Goal: Transaction & Acquisition: Purchase product/service

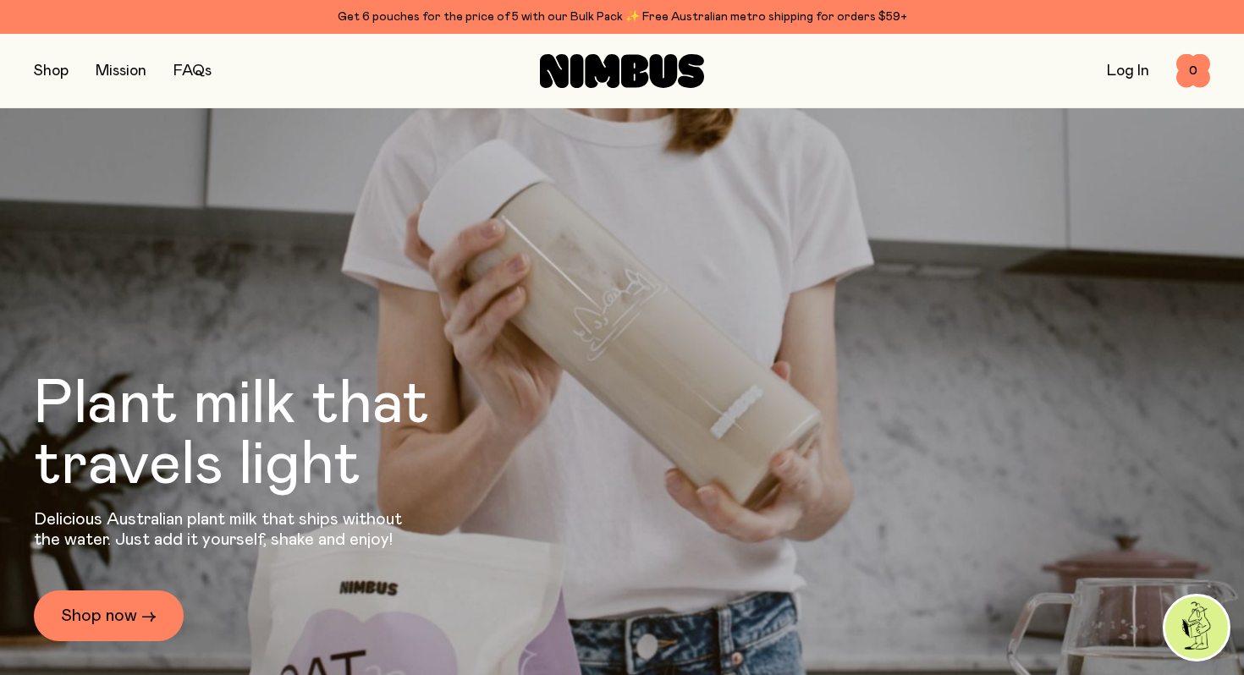
click at [58, 71] on button "button" at bounding box center [51, 71] width 35 height 24
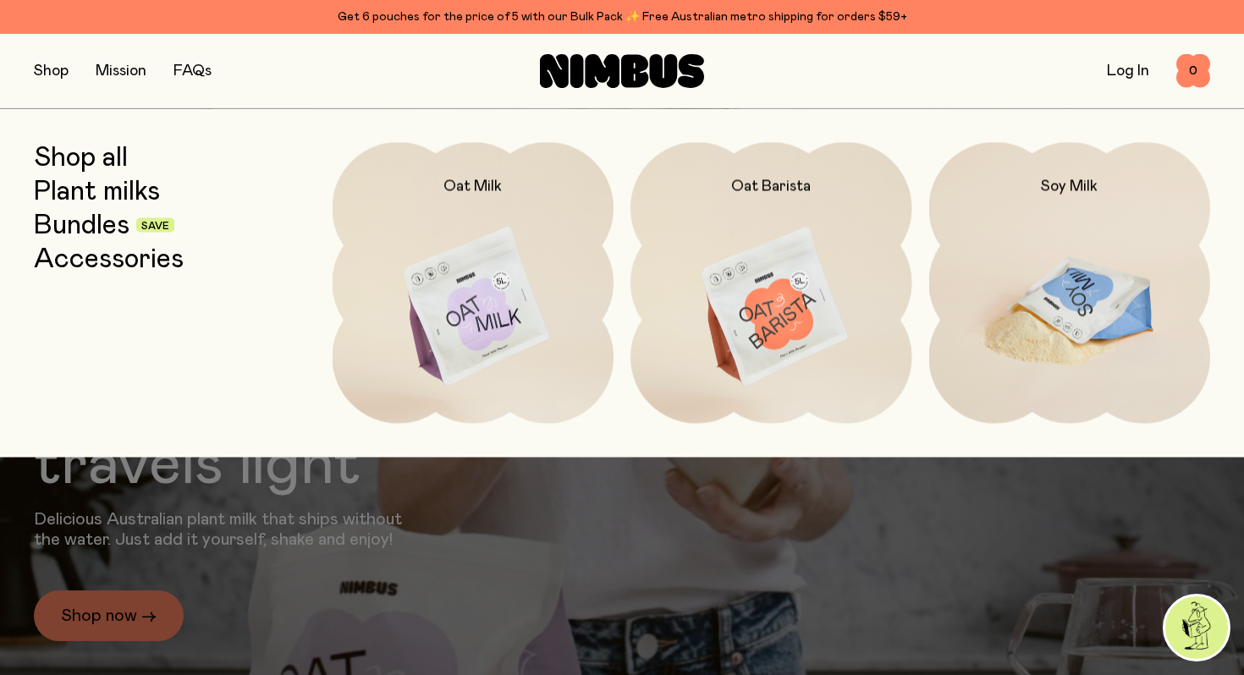
click at [1034, 248] on img at bounding box center [1070, 307] width 282 height 331
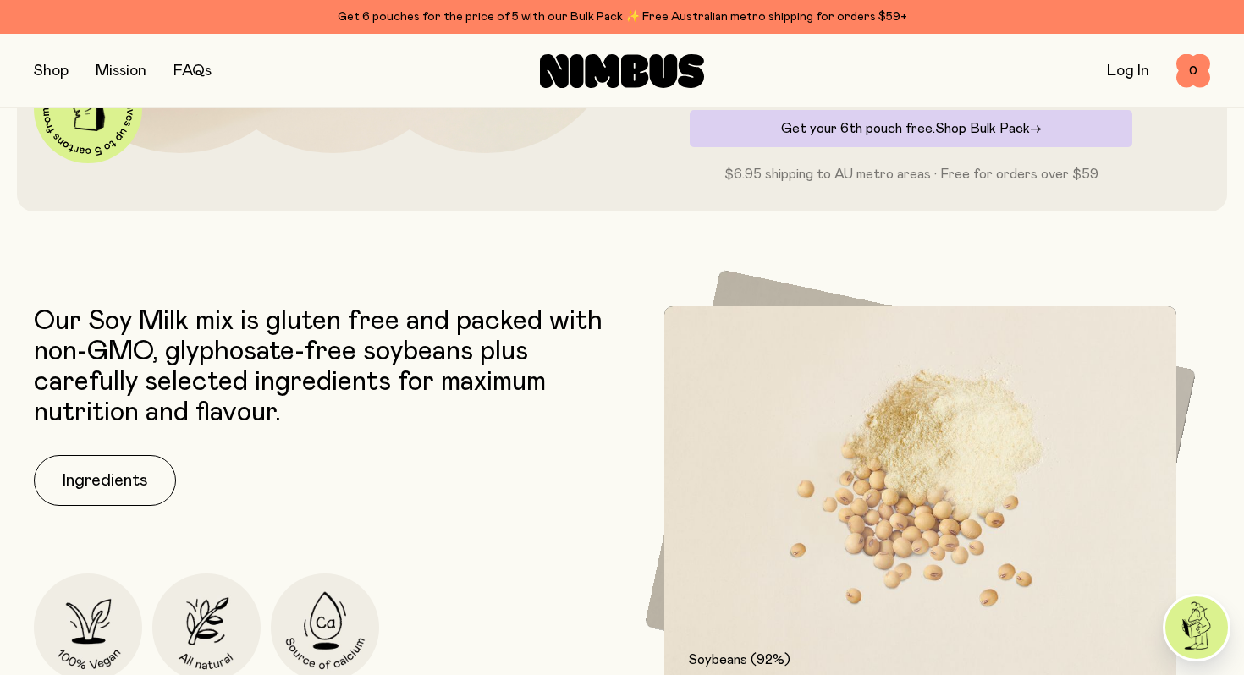
scroll to position [579, 0]
click at [81, 464] on button "Ingredients" at bounding box center [105, 481] width 142 height 51
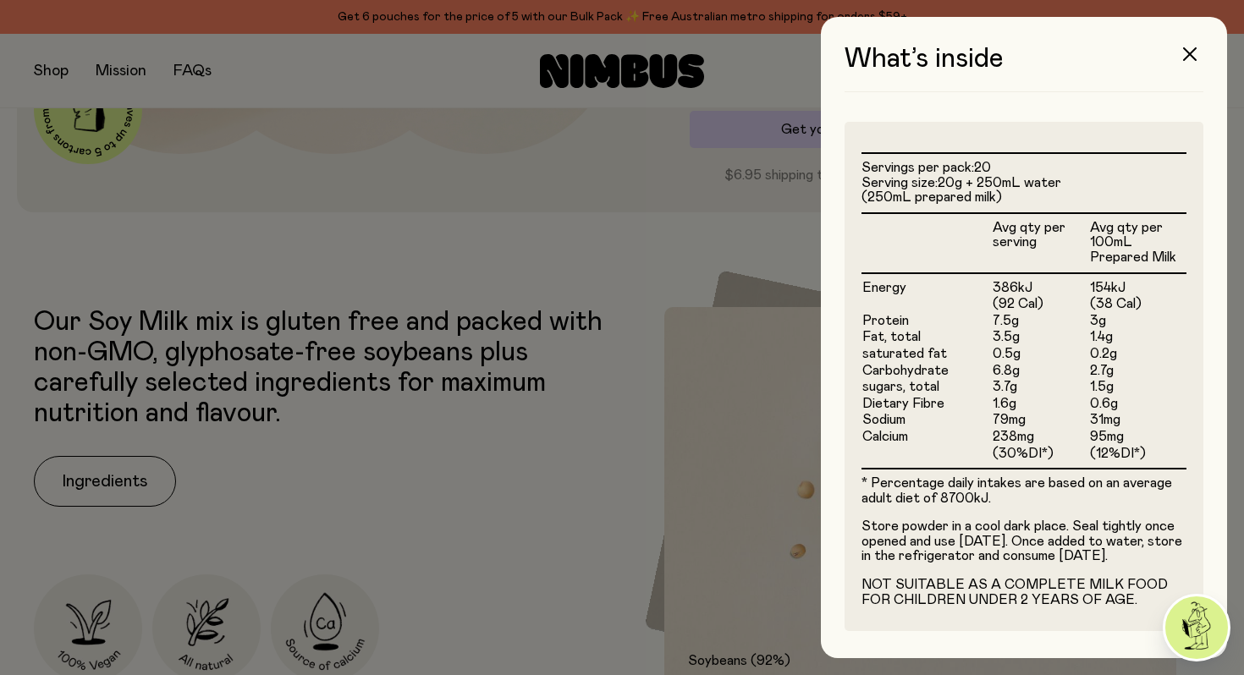
scroll to position [420, 0]
click at [1186, 58] on icon "button" at bounding box center [1190, 54] width 14 height 14
click at [1186, 58] on h3 "What’s inside" at bounding box center [1023, 68] width 359 height 48
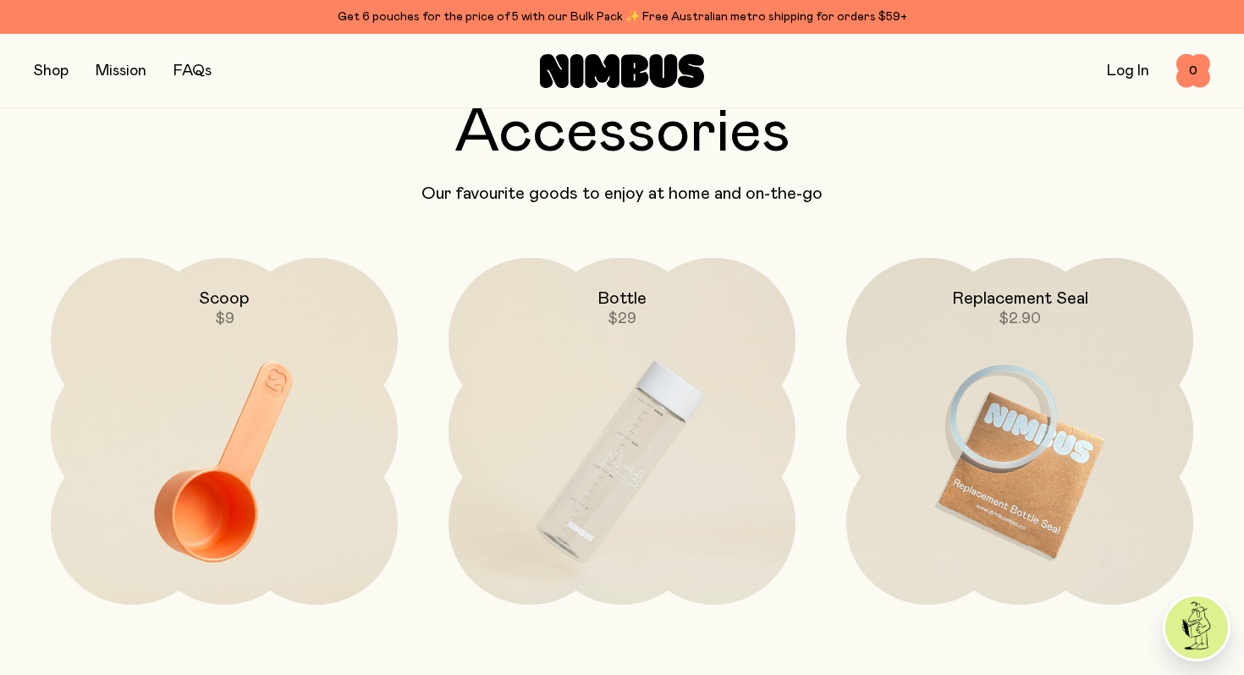
scroll to position [4038, 0]
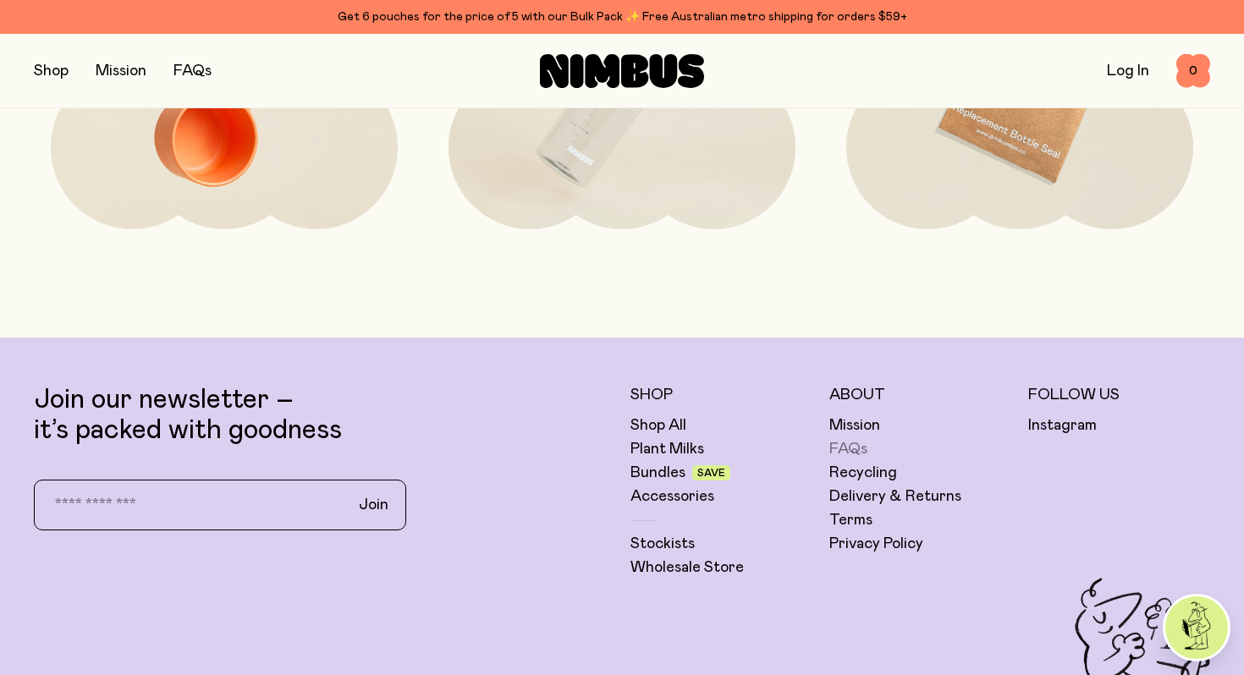
click at [851, 453] on link "FAQs" at bounding box center [848, 449] width 38 height 20
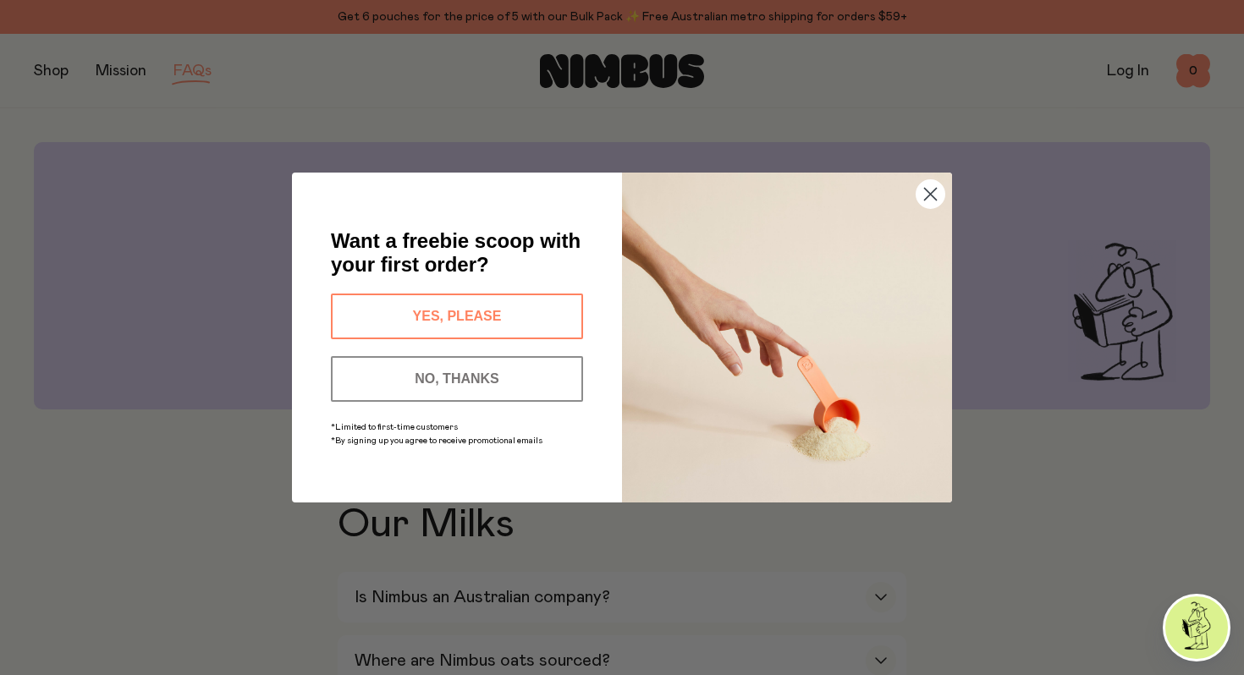
click at [927, 200] on circle "Close dialog" at bounding box center [930, 194] width 28 height 28
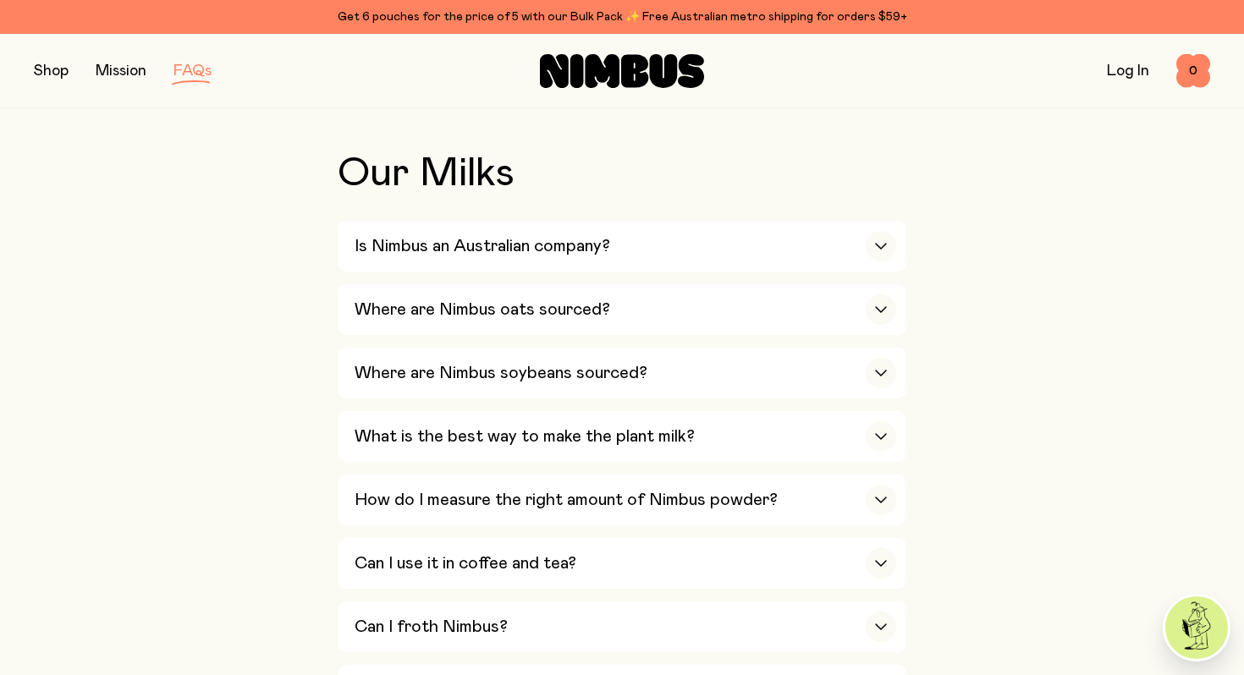
scroll to position [349, 0]
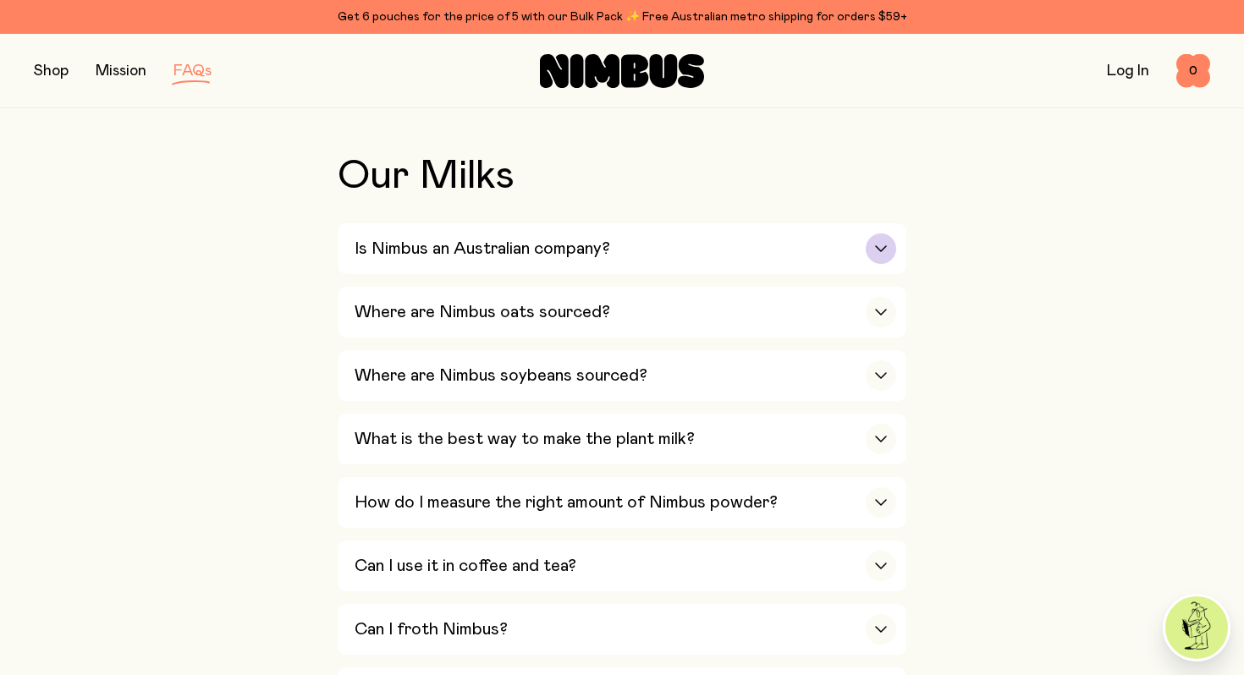
click at [527, 267] on div "Is Nimbus an Australian company?" at bounding box center [624, 248] width 541 height 51
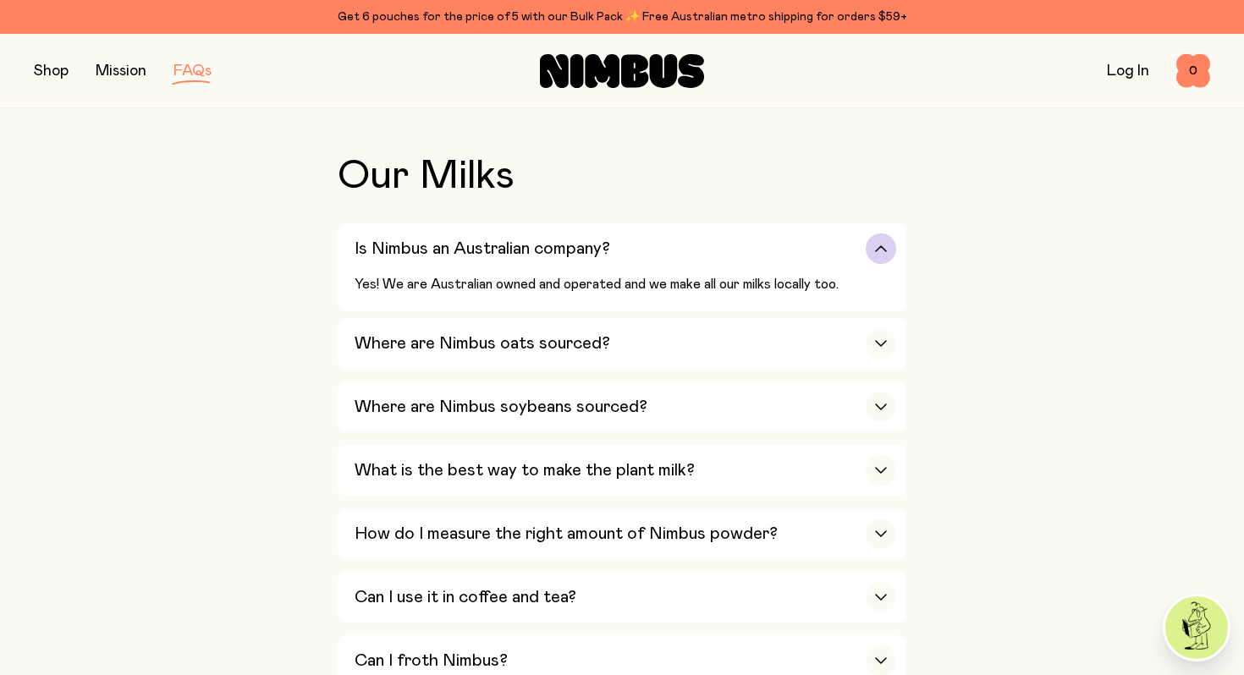
click at [543, 256] on h3 "Is Nimbus an Australian company?" at bounding box center [481, 249] width 255 height 20
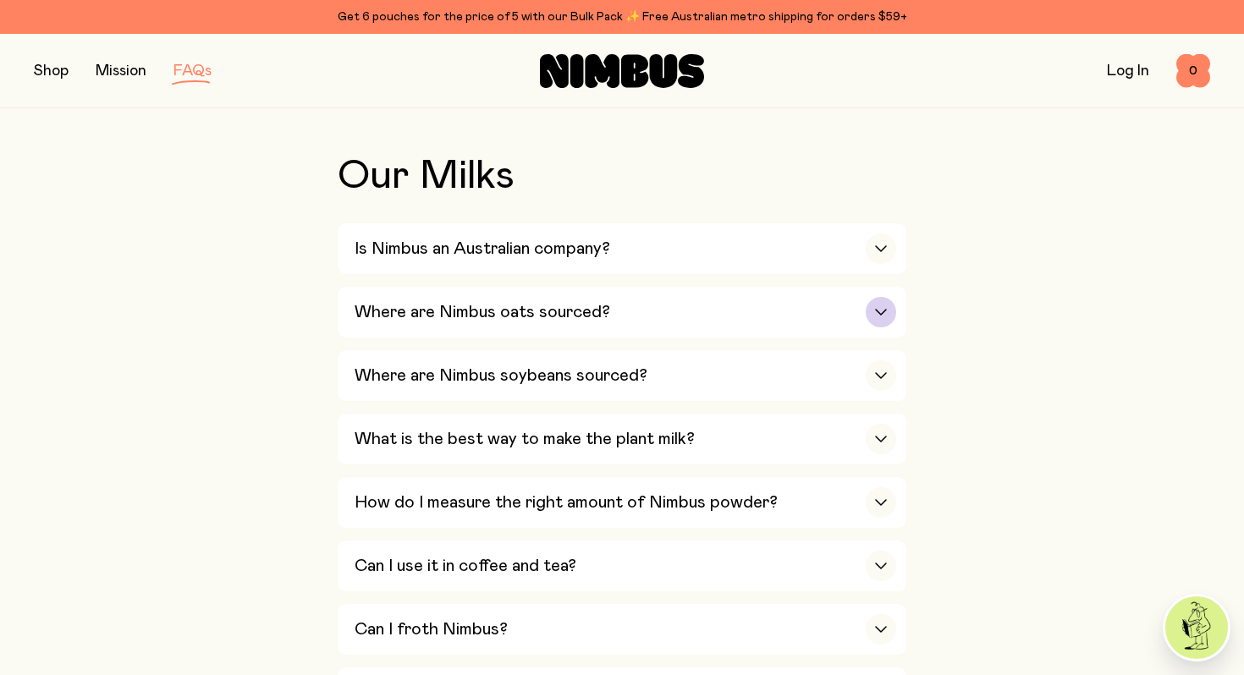
click at [529, 299] on div "Where are Nimbus oats sourced?" at bounding box center [624, 312] width 541 height 51
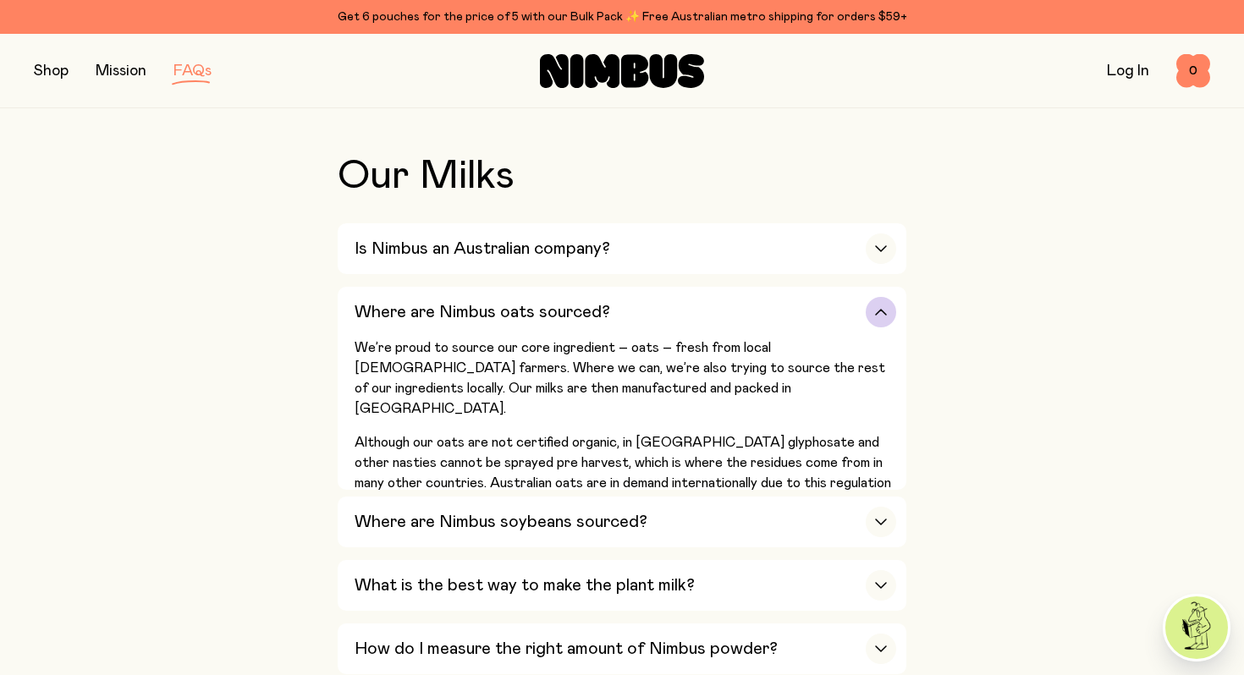
click at [529, 299] on div "Where are Nimbus oats sourced?" at bounding box center [624, 312] width 541 height 51
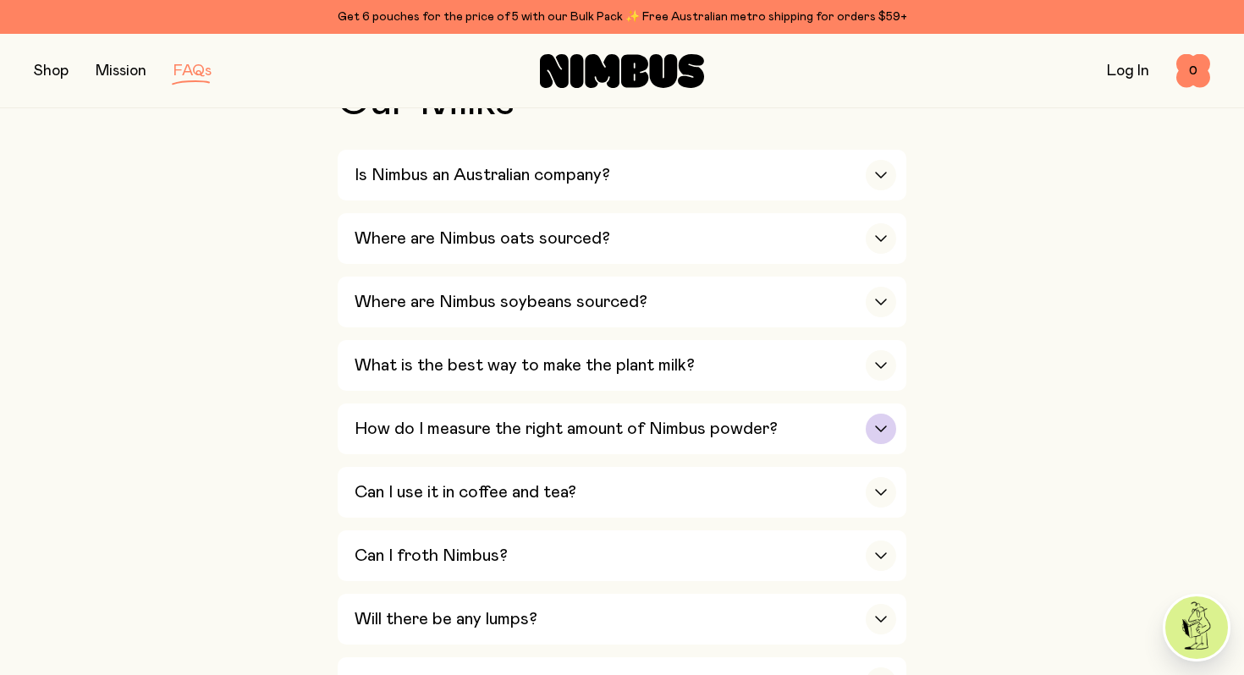
scroll to position [433, 0]
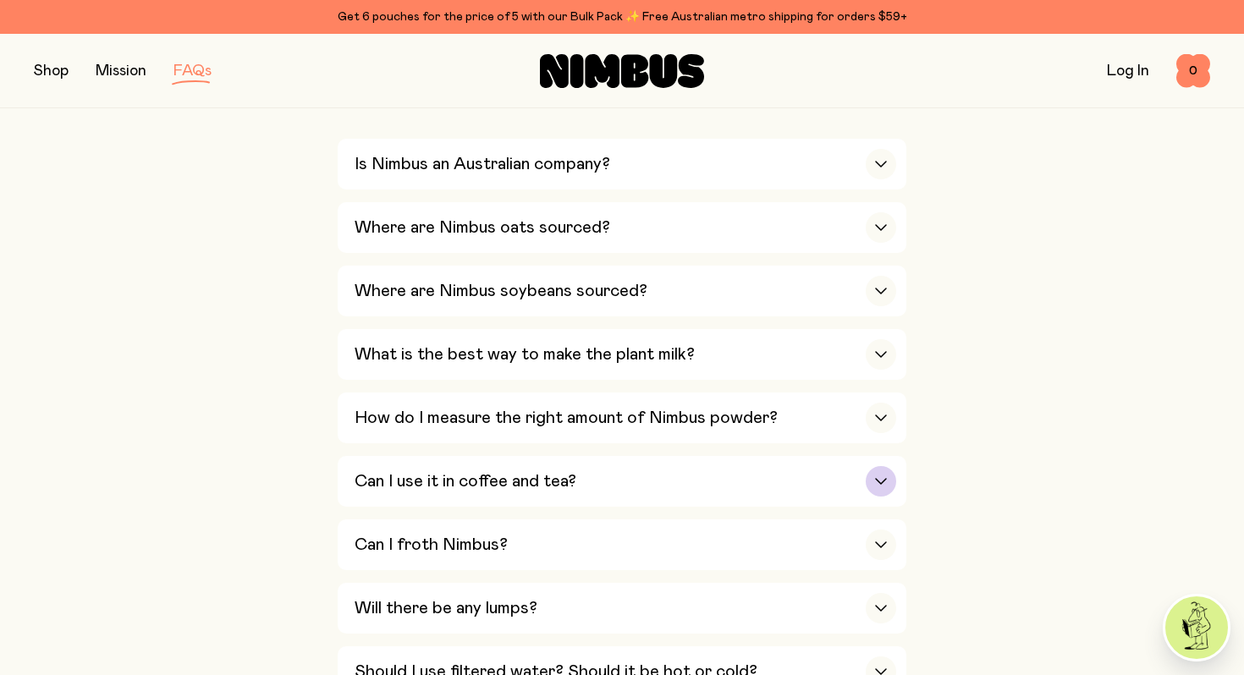
click at [469, 497] on div "Can I use it in coffee and tea?" at bounding box center [624, 481] width 541 height 51
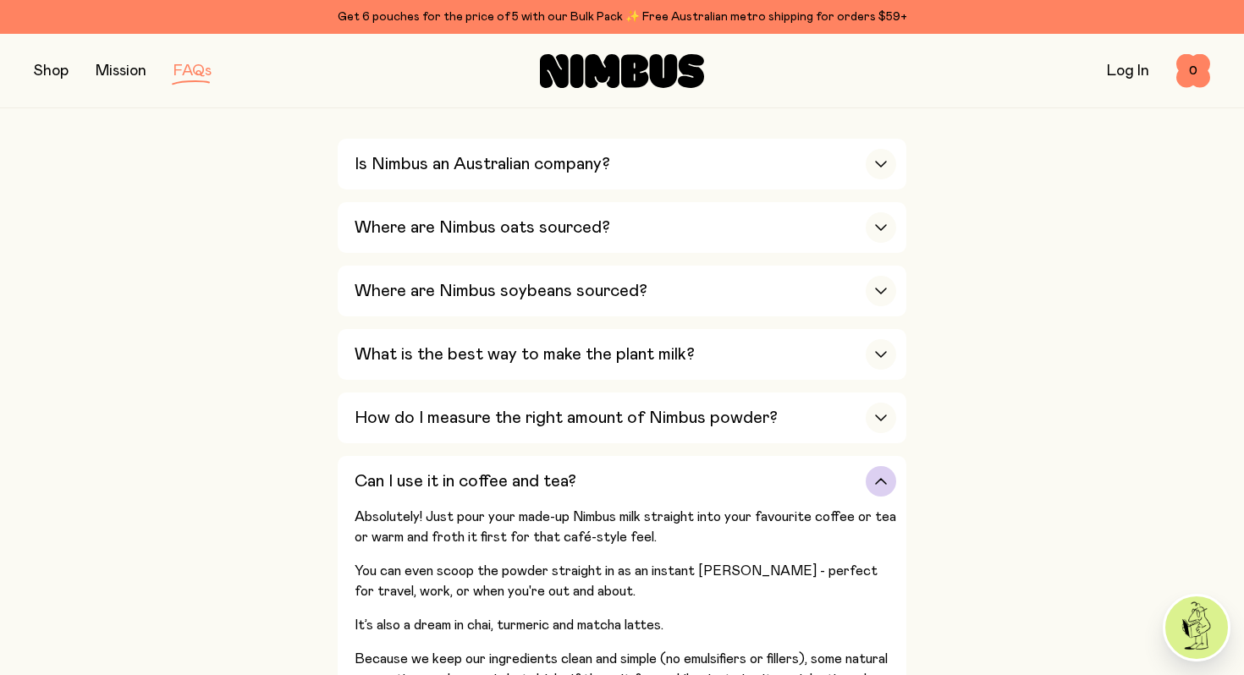
click at [469, 497] on div "Can I use it in coffee and tea?" at bounding box center [624, 481] width 541 height 51
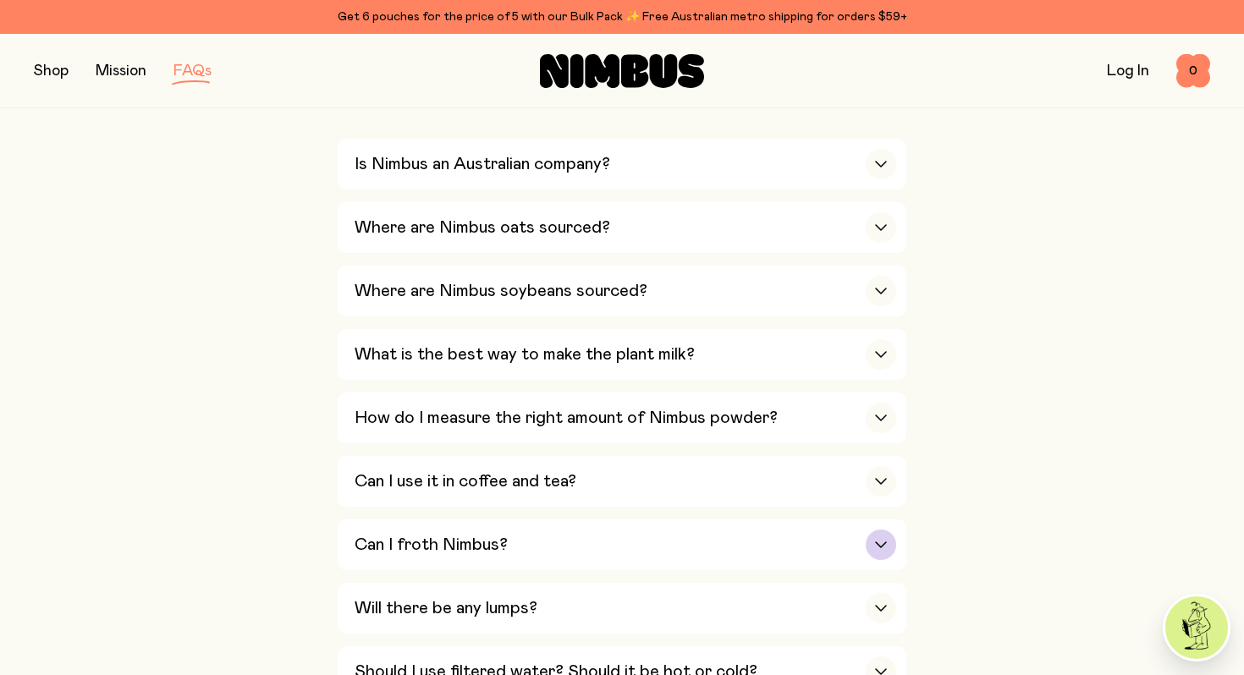
click at [464, 527] on div "Can I froth Nimbus?" at bounding box center [624, 544] width 541 height 51
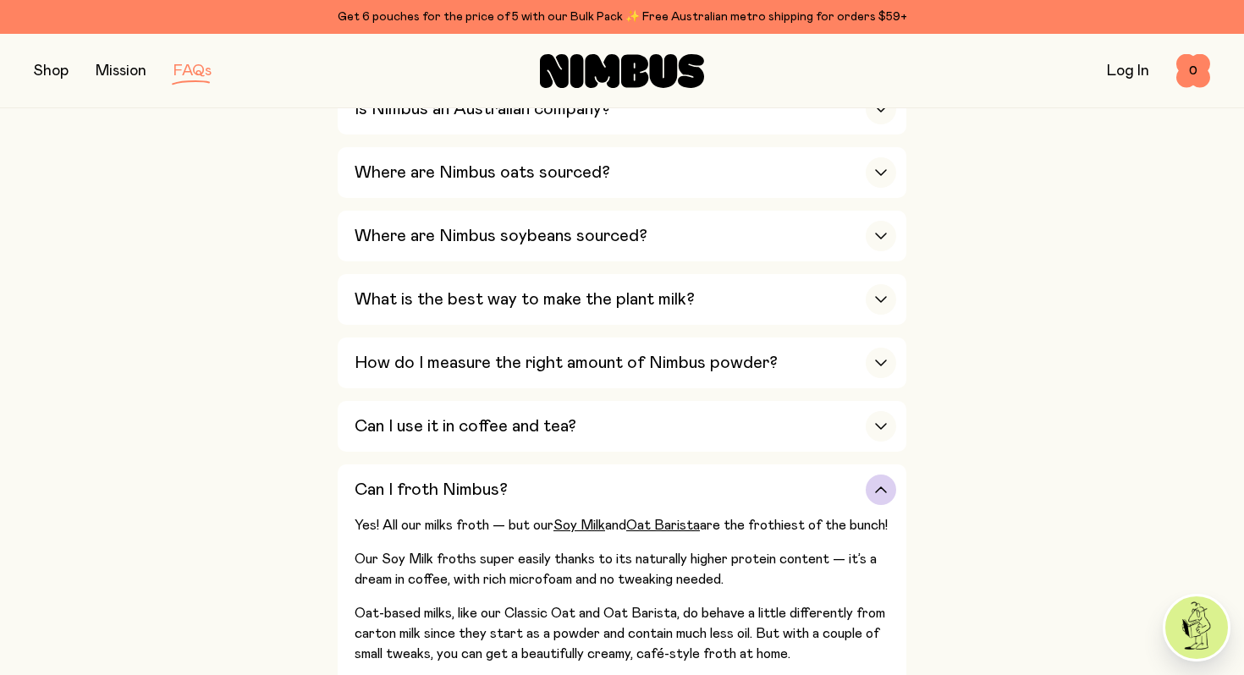
scroll to position [499, 0]
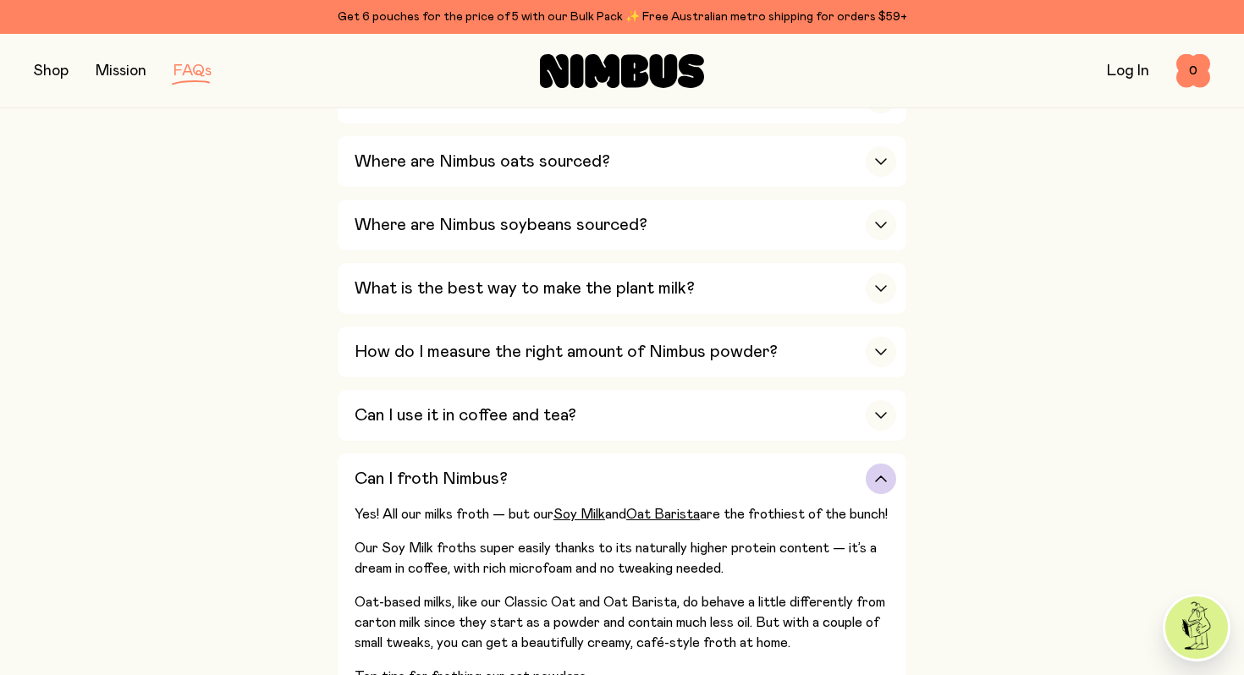
click at [455, 569] on p "Our Soy Milk froths super easily thanks to its naturally higher protein content…" at bounding box center [624, 558] width 541 height 41
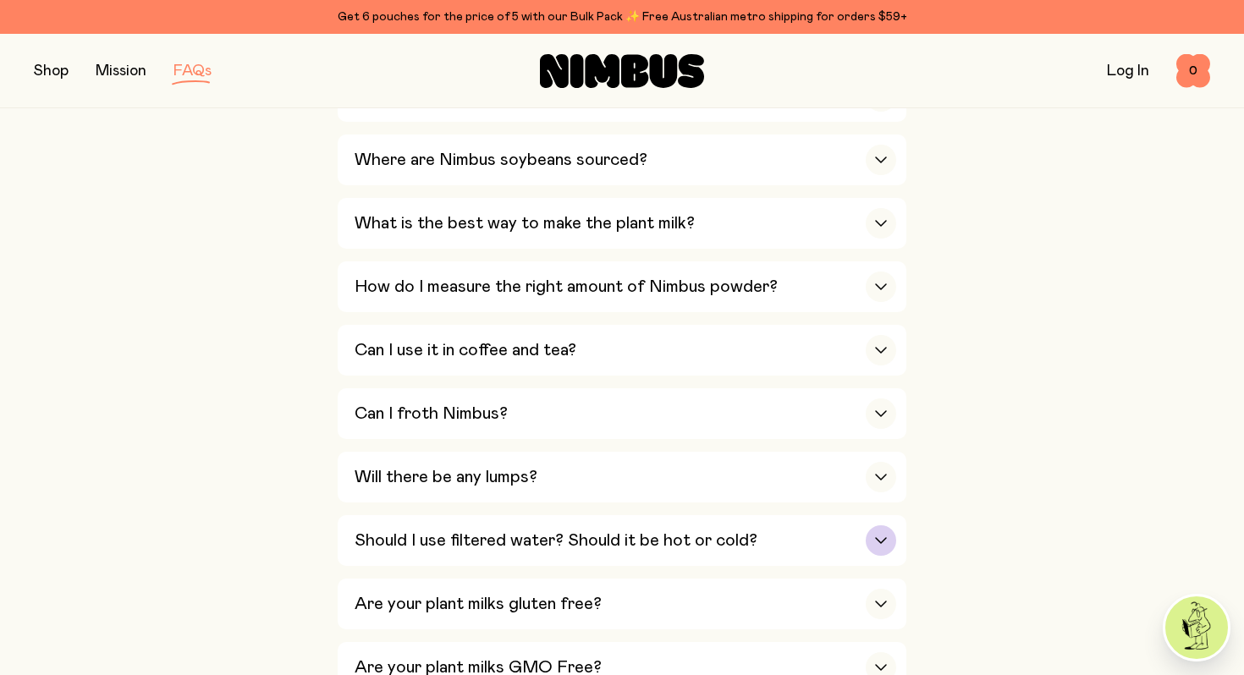
scroll to position [569, 0]
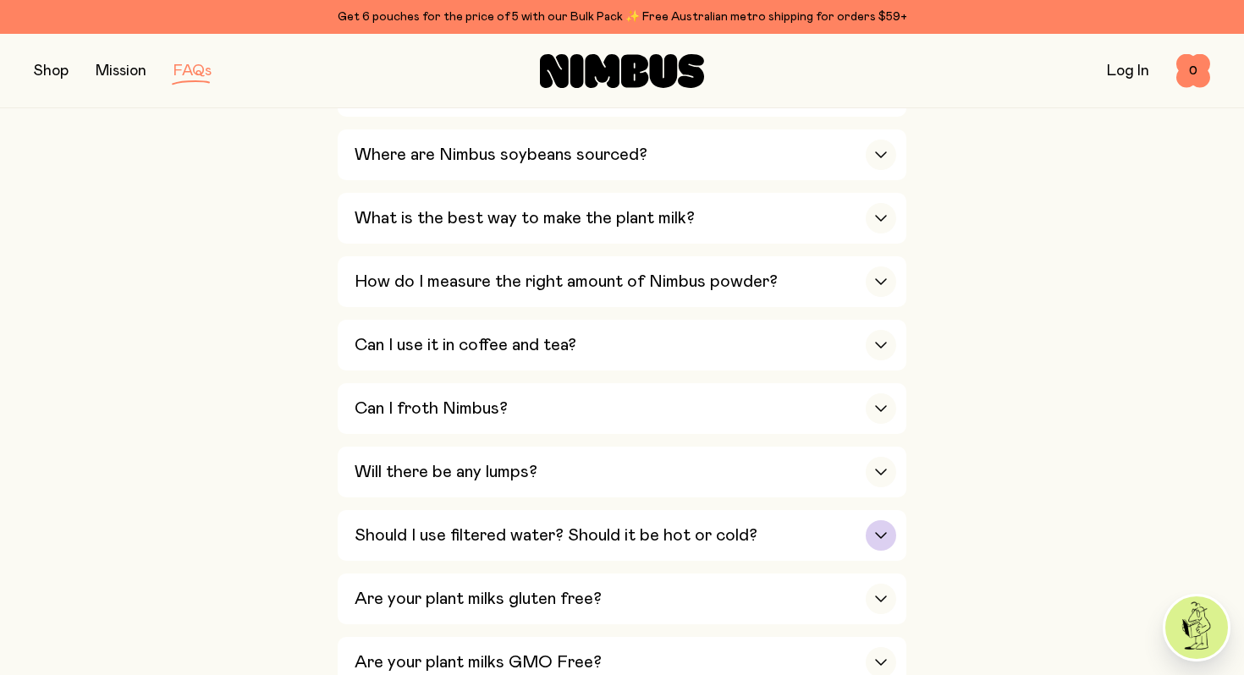
click at [468, 545] on h3 "Should I use filtered water? Should it be hot or cold?" at bounding box center [555, 535] width 403 height 20
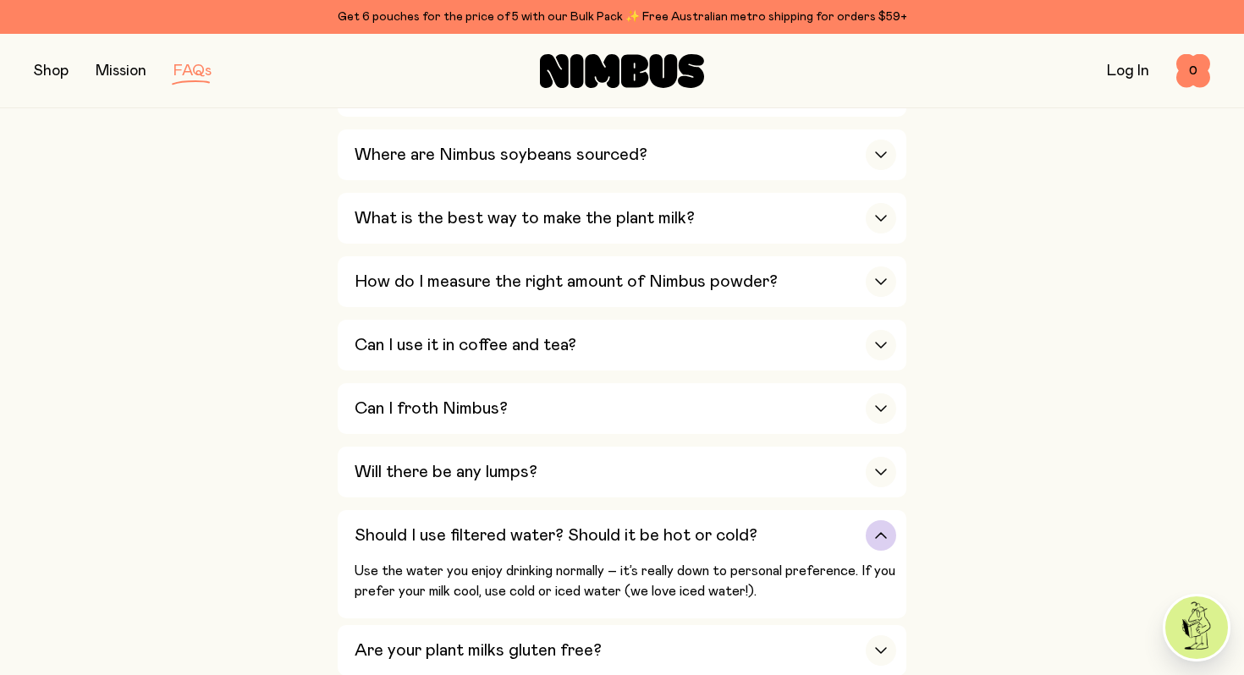
click at [469, 541] on h3 "Should I use filtered water? Should it be hot or cold?" at bounding box center [555, 535] width 403 height 20
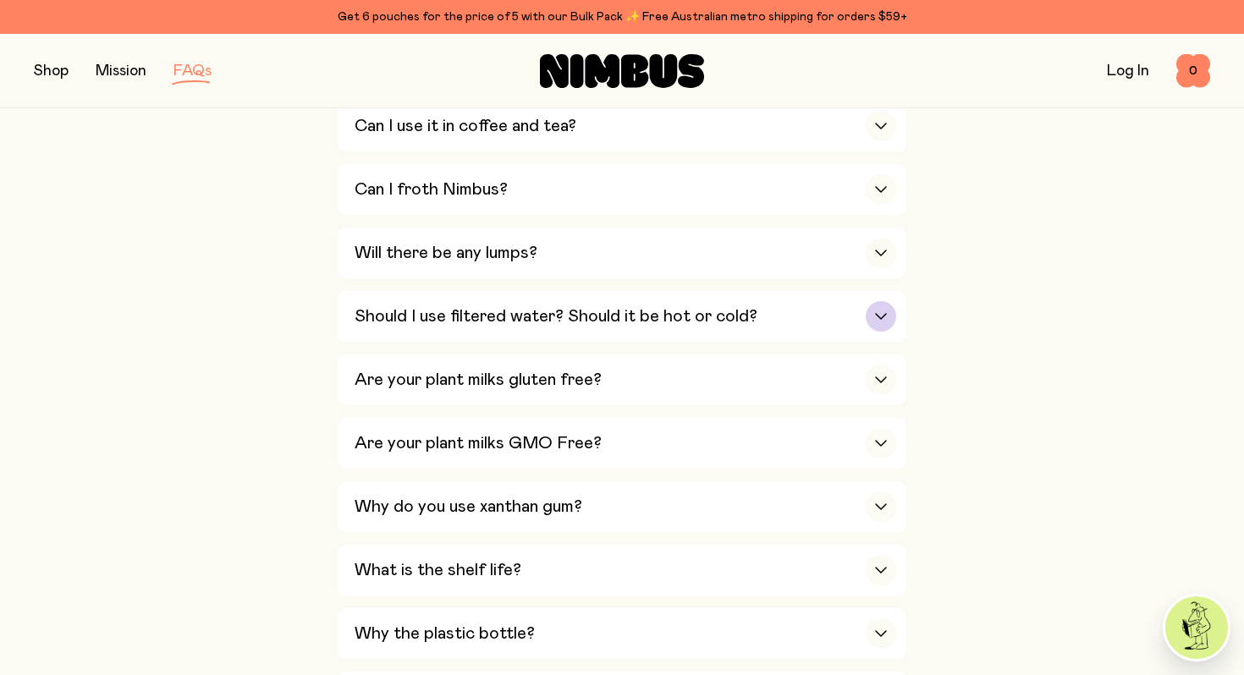
scroll to position [790, 0]
click at [483, 501] on h3 "Why do you use xanthan gum?" at bounding box center [468, 505] width 228 height 20
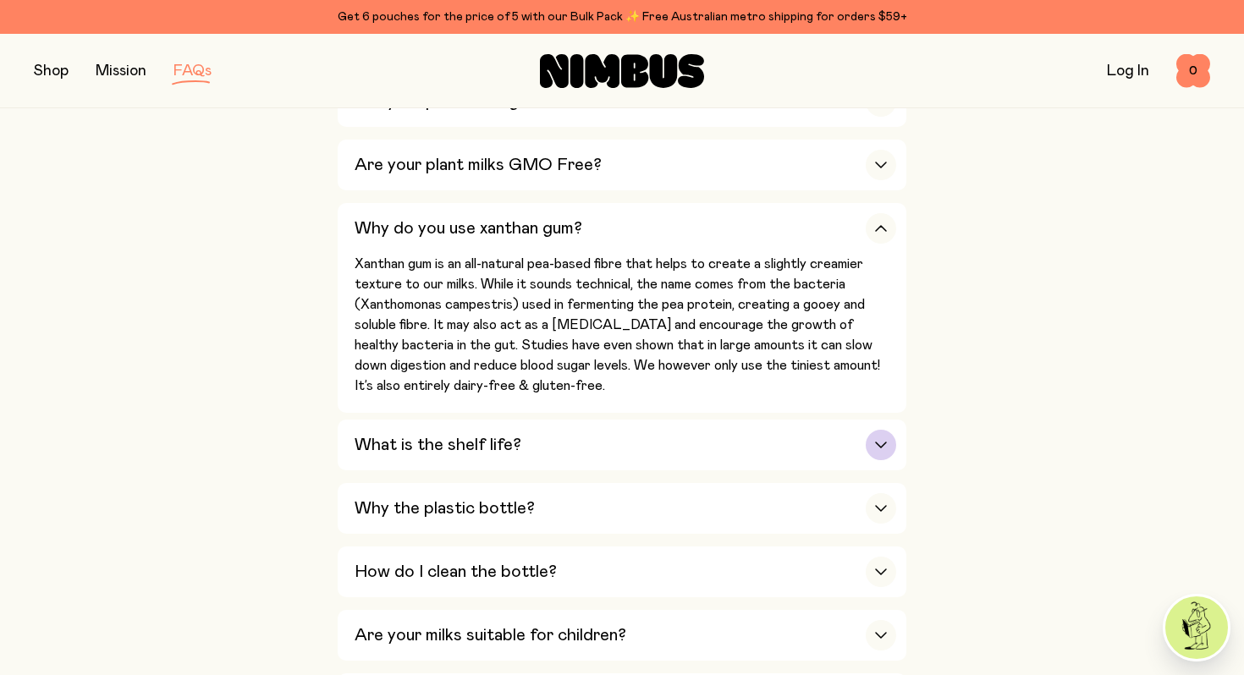
scroll to position [1099, 0]
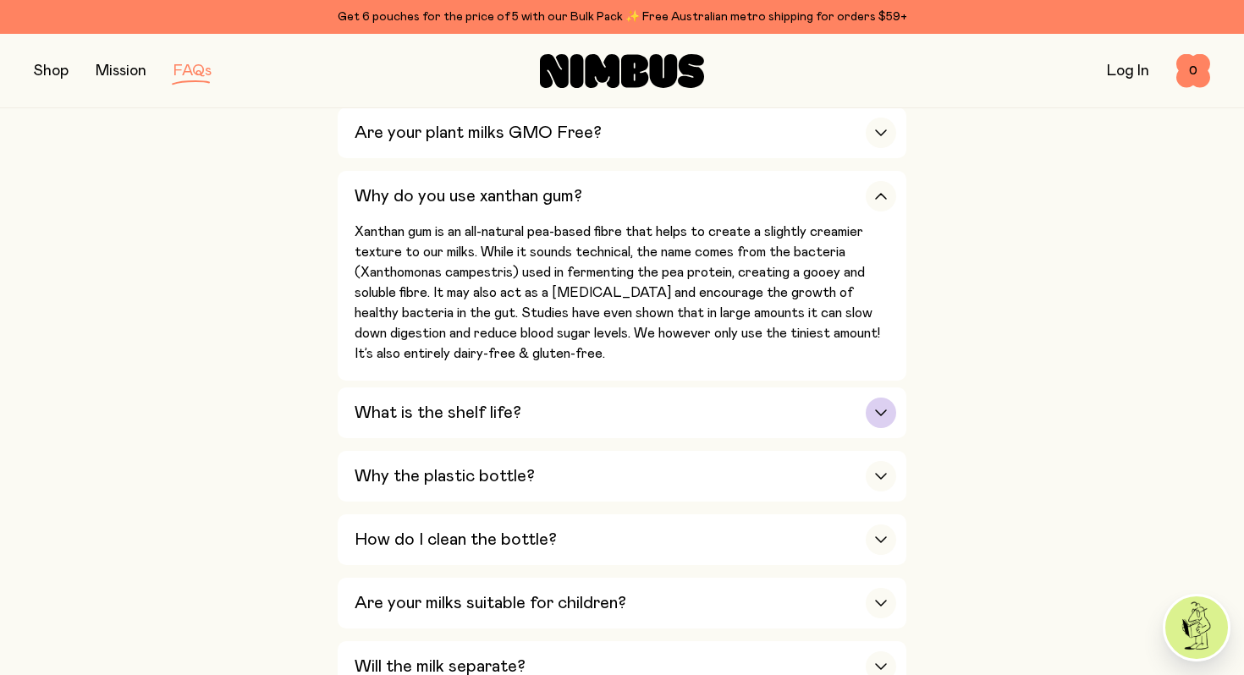
click at [483, 501] on div "Why the plastic bottle?" at bounding box center [624, 476] width 541 height 51
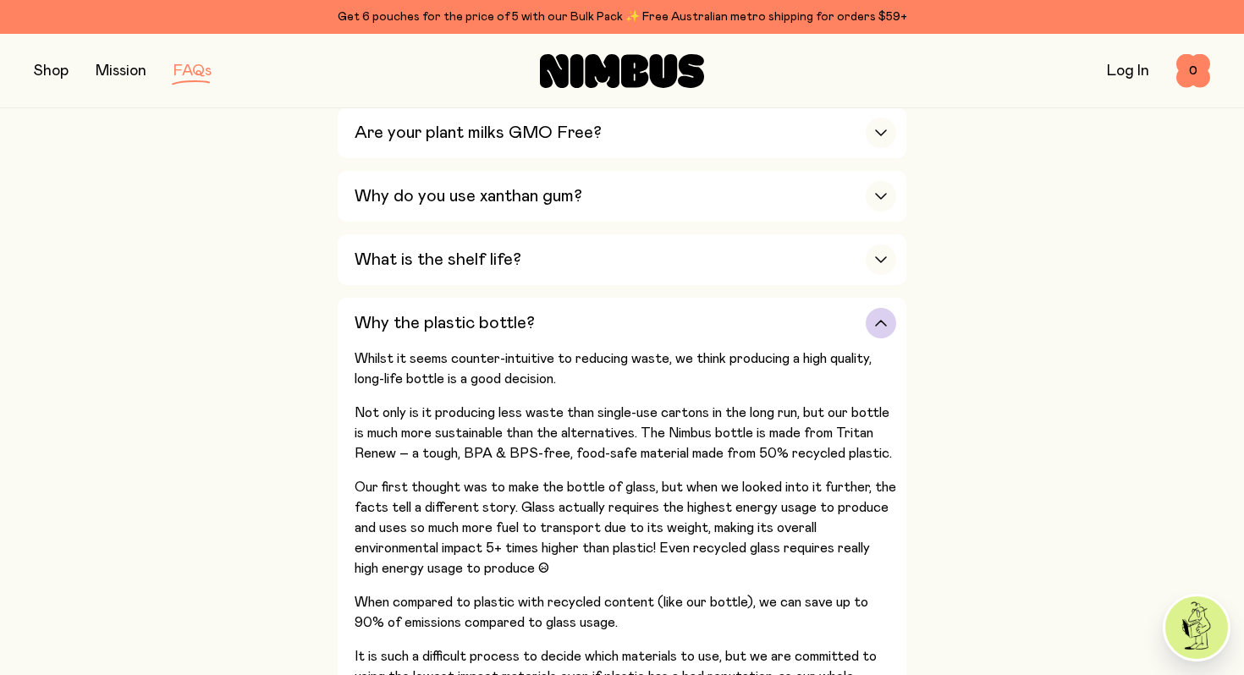
click at [582, 338] on div "Why the plastic bottle?" at bounding box center [624, 323] width 541 height 51
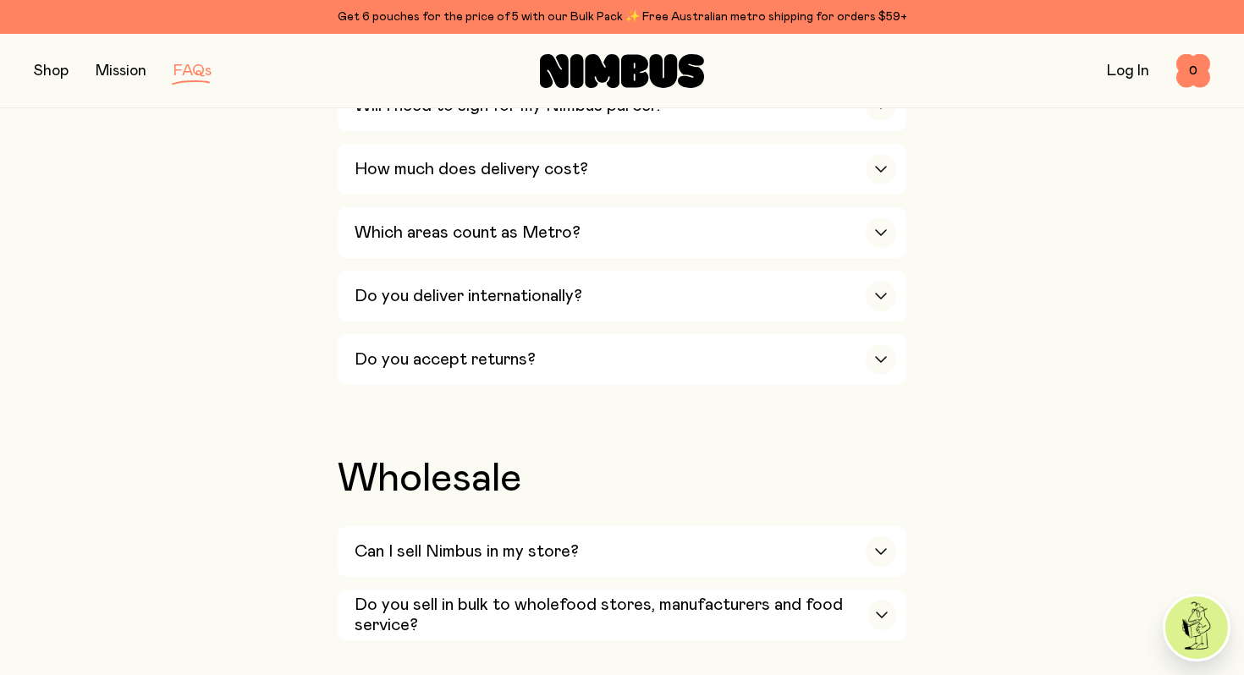
scroll to position [2720, 0]
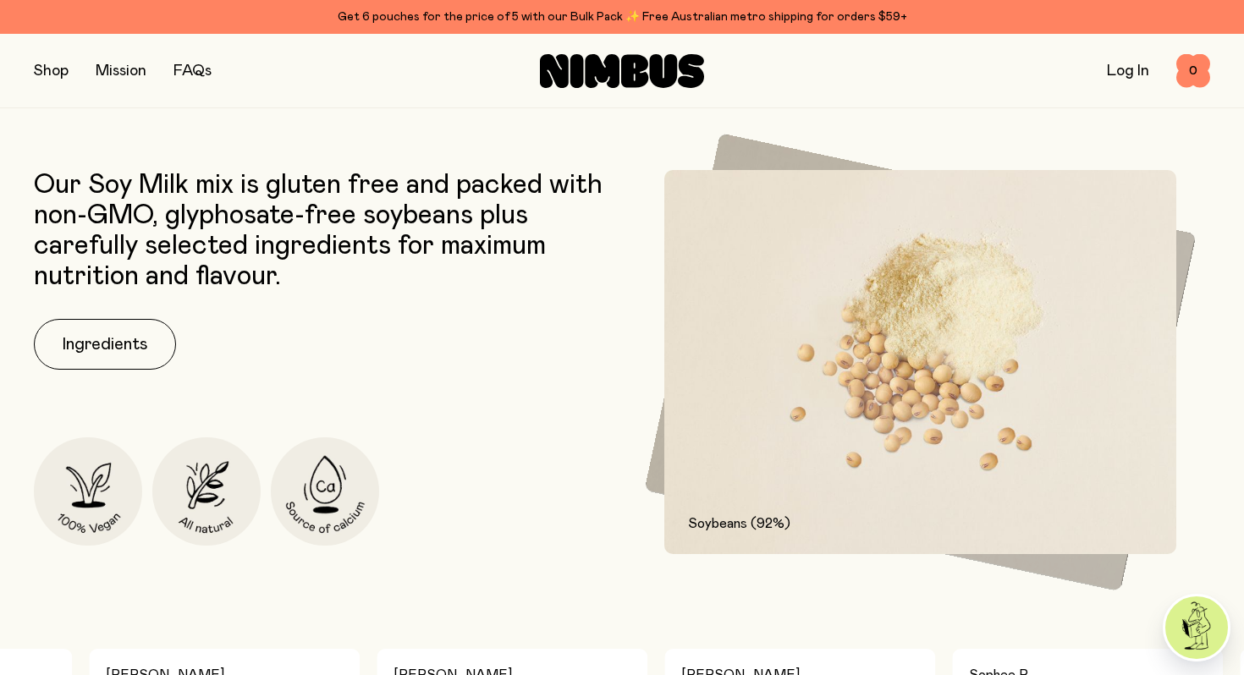
scroll to position [718, 0]
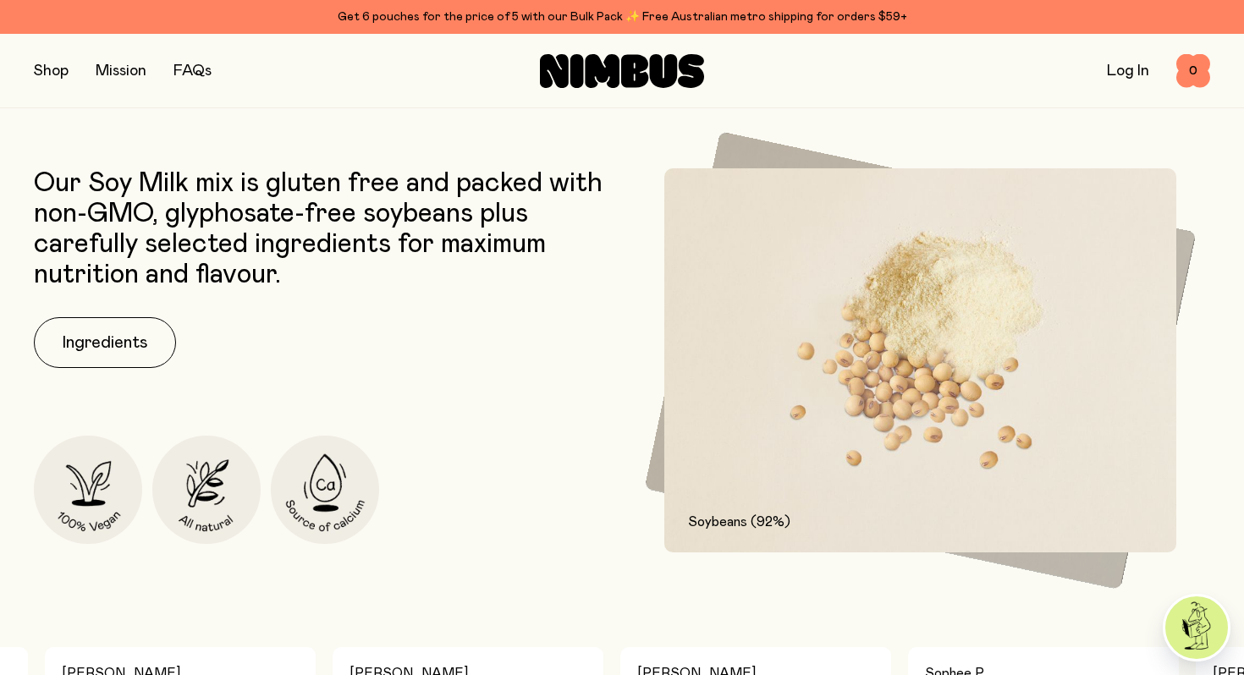
click at [803, 473] on img at bounding box center [920, 360] width 512 height 384
click at [787, 369] on img at bounding box center [920, 360] width 512 height 384
drag, startPoint x: 787, startPoint y: 369, endPoint x: 613, endPoint y: 369, distance: 173.4
click at [613, 369] on div "Our Soy Milk mix is gluten free and packed with non-GMO, glyphosate-free soybea…" at bounding box center [622, 360] width 1176 height 384
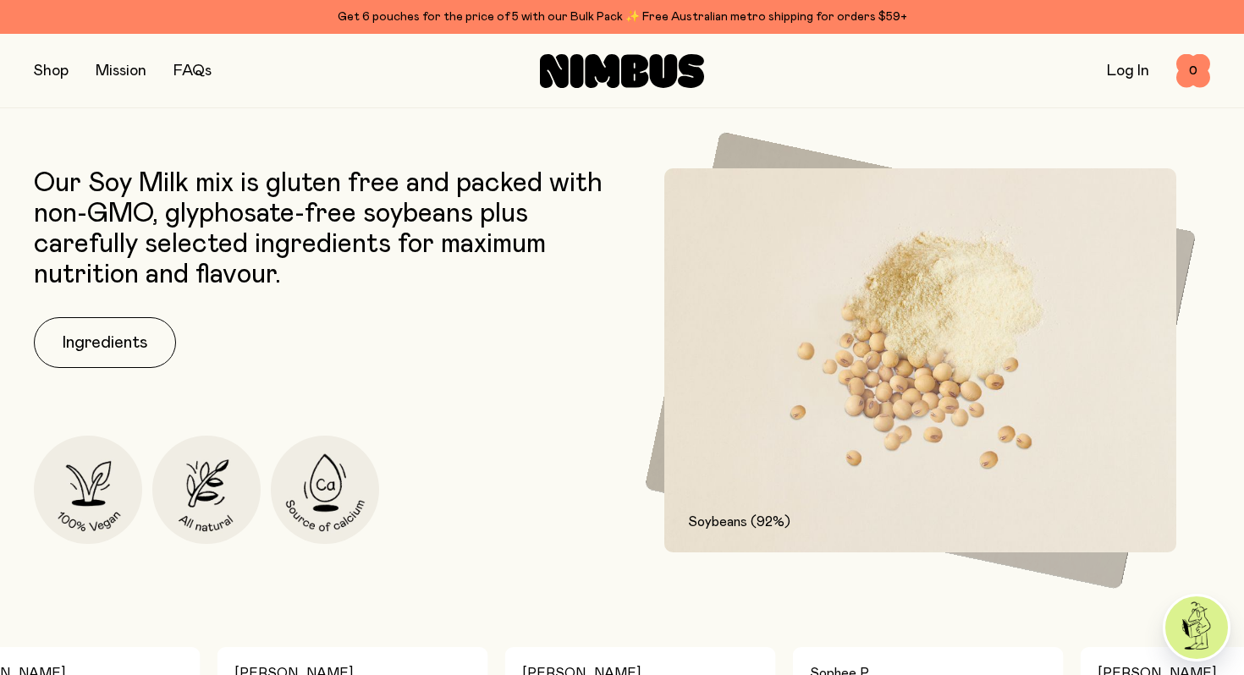
click at [657, 484] on div "Soybeans (92%)" at bounding box center [888, 509] width 487 height 157
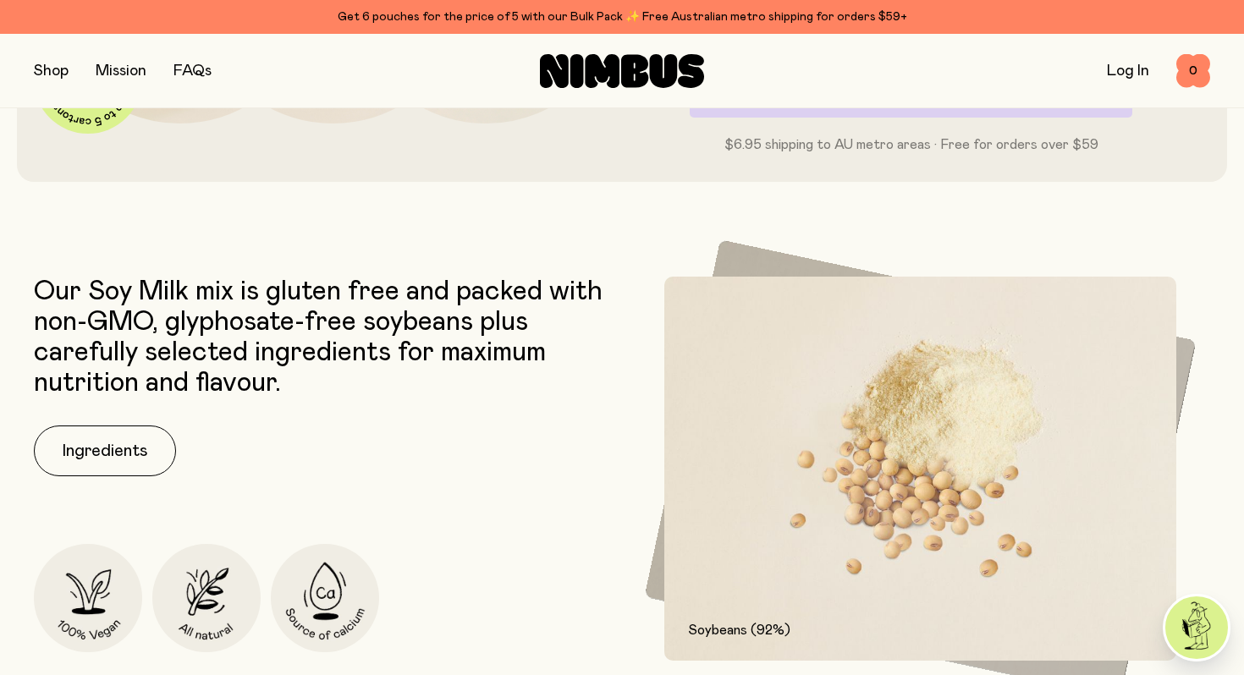
scroll to position [682, 0]
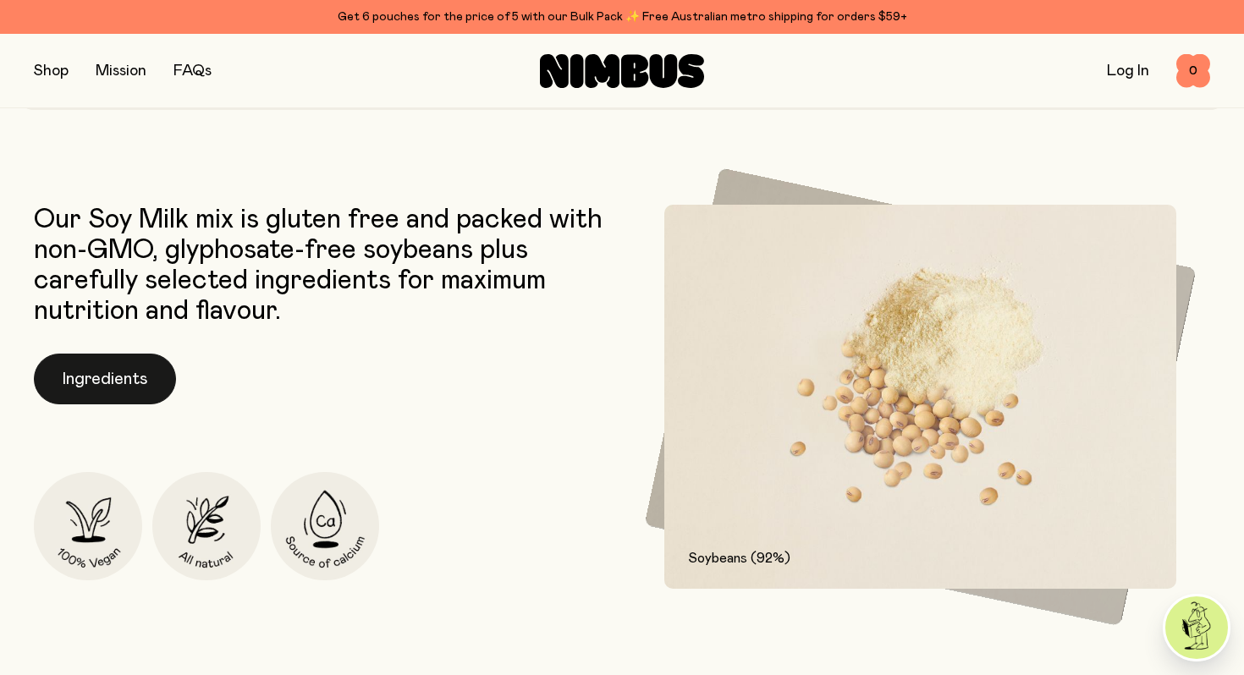
click at [137, 379] on button "Ingredients" at bounding box center [105, 379] width 142 height 51
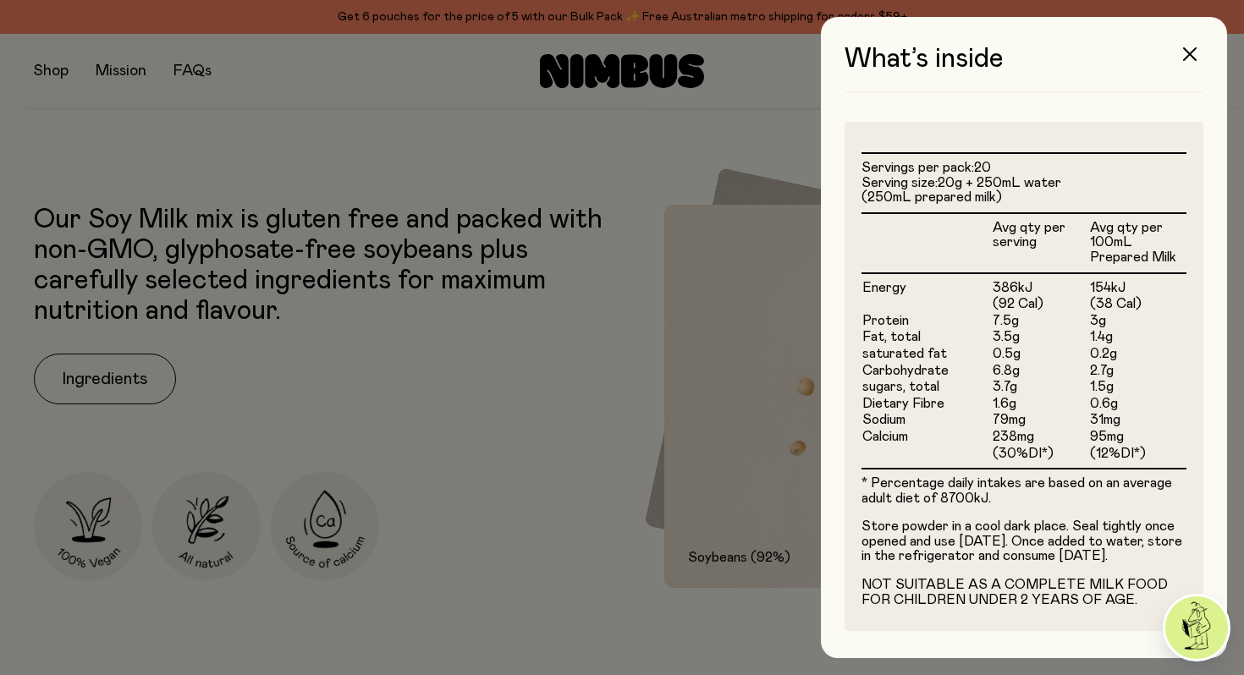
scroll to position [0, 0]
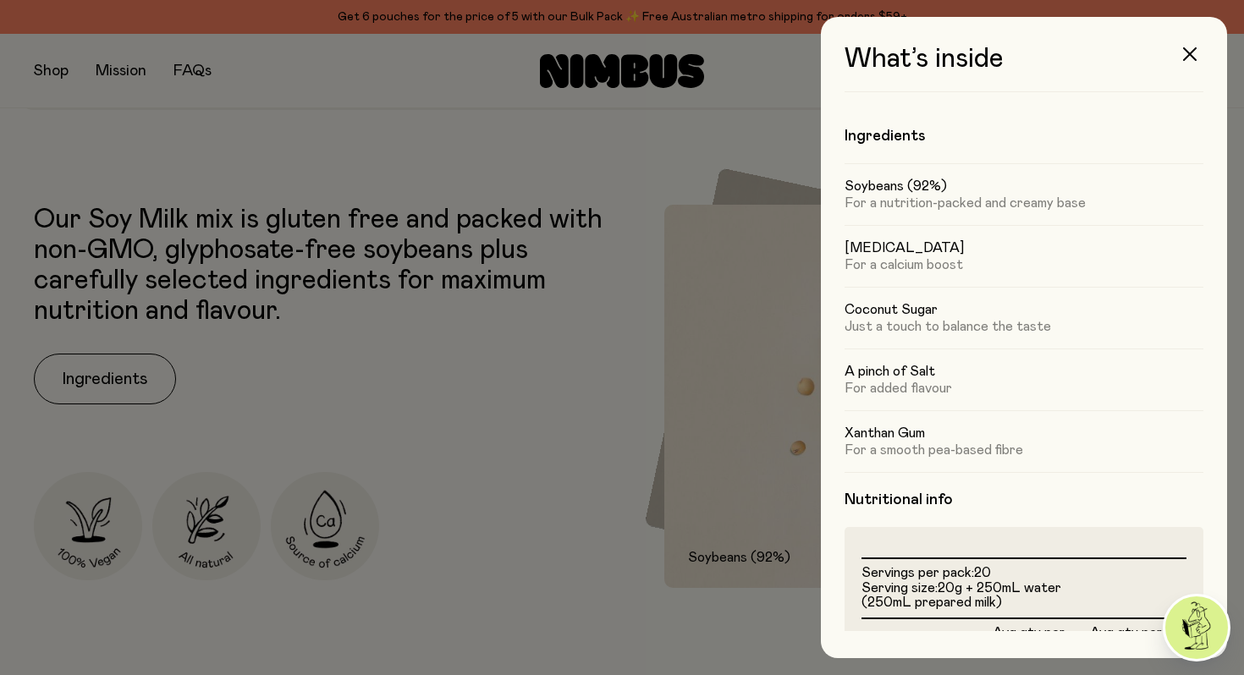
click at [669, 335] on div at bounding box center [622, 337] width 1244 height 675
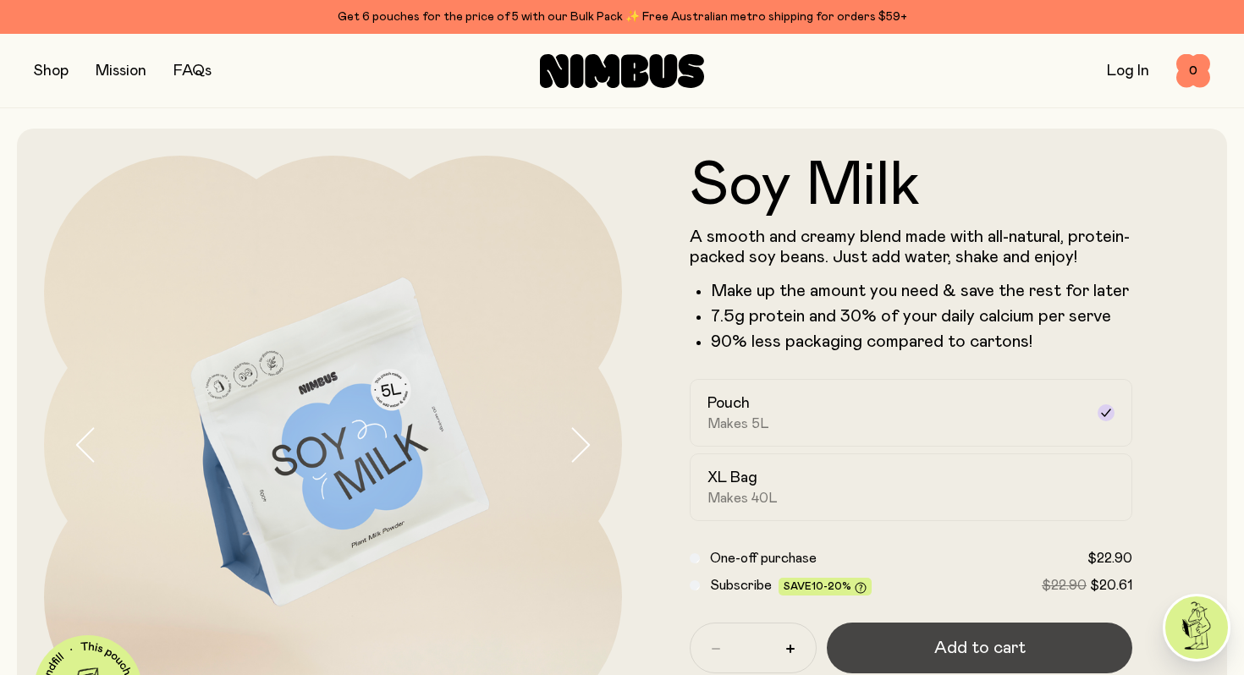
click at [920, 640] on button "Add to cart" at bounding box center [979, 648] width 305 height 51
